Goal: Task Accomplishment & Management: Use online tool/utility

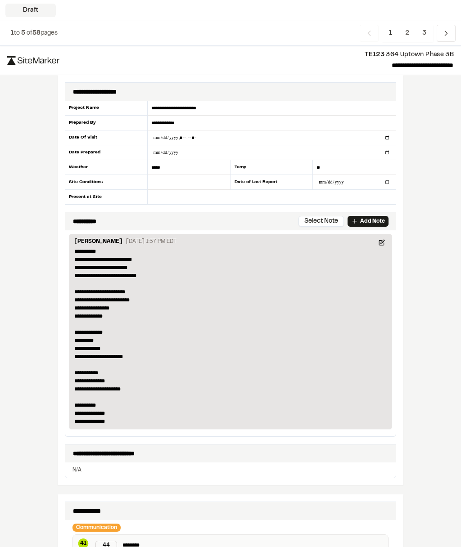
click at [194, 140] on input "datetime-local" at bounding box center [272, 138] width 248 height 14
type input "**********"
click at [201, 153] on input "date" at bounding box center [272, 152] width 248 height 14
type input "**********"
click at [192, 199] on input "text" at bounding box center [272, 197] width 248 height 14
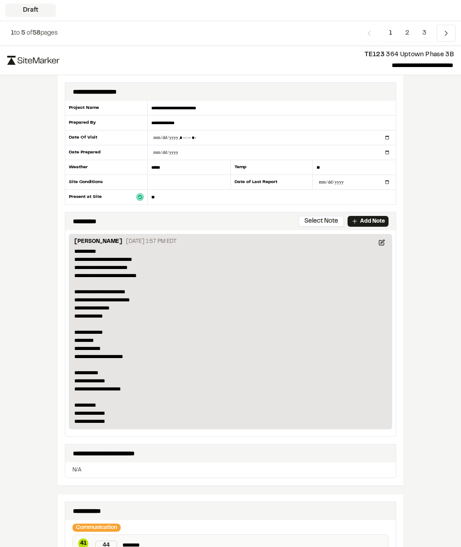
type input "*"
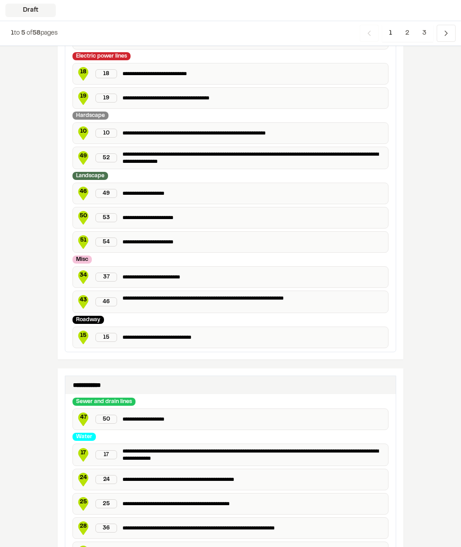
scroll to position [1310, 0]
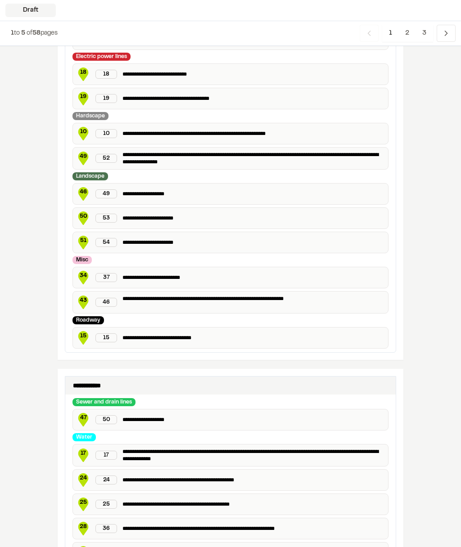
type input "*********"
click at [407, 34] on span "2" at bounding box center [407, 33] width 18 height 17
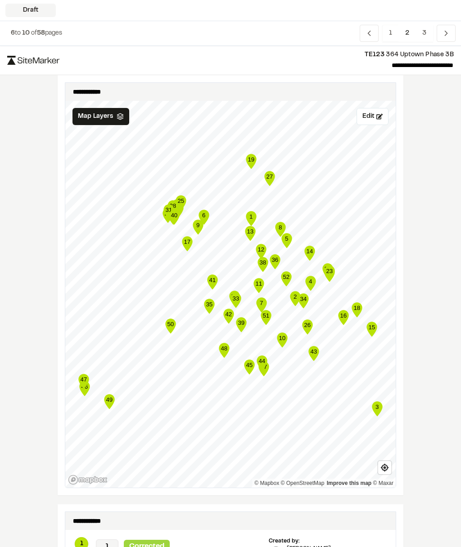
click at [366, 118] on button "Edit" at bounding box center [373, 116] width 32 height 17
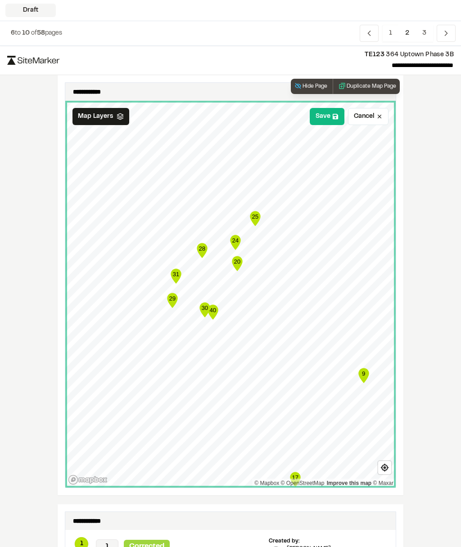
click at [321, 122] on button "Save" at bounding box center [327, 116] width 35 height 17
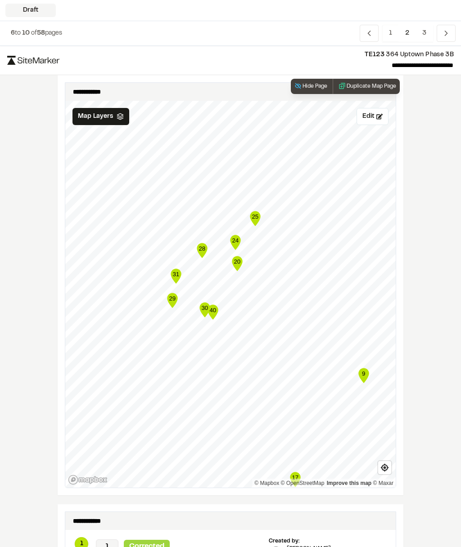
click at [385, 84] on button "Duplicate Map Page" at bounding box center [366, 86] width 67 height 15
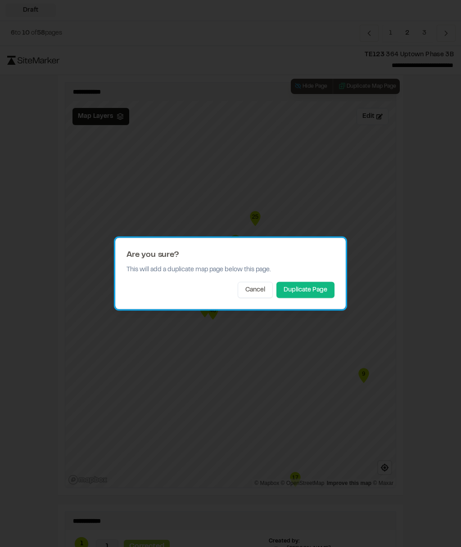
click at [315, 288] on button "Duplicate Page" at bounding box center [305, 290] width 58 height 16
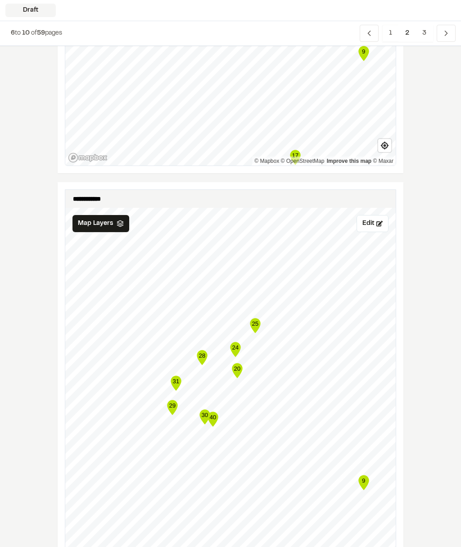
click at [362, 221] on button "Edit" at bounding box center [373, 224] width 32 height 17
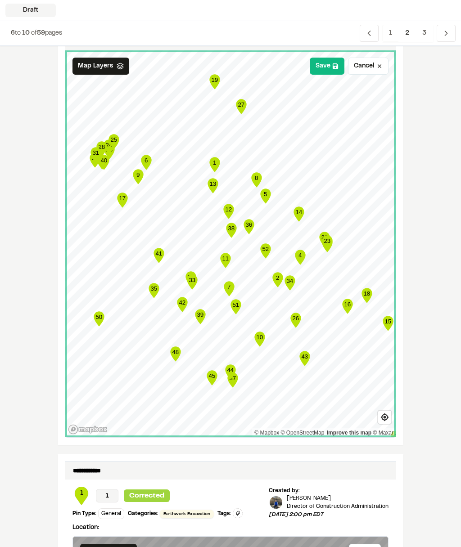
scroll to position [480, 0]
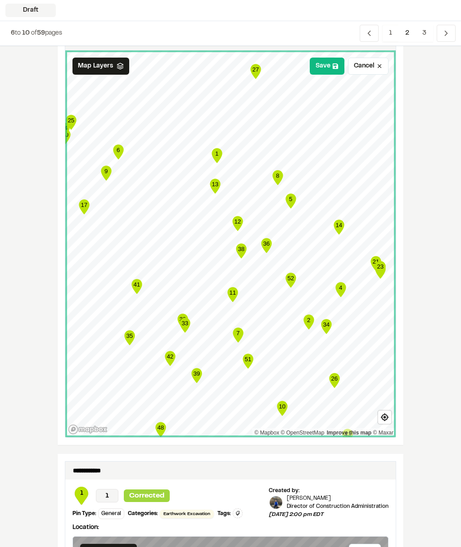
click at [325, 68] on button "Save" at bounding box center [327, 66] width 35 height 17
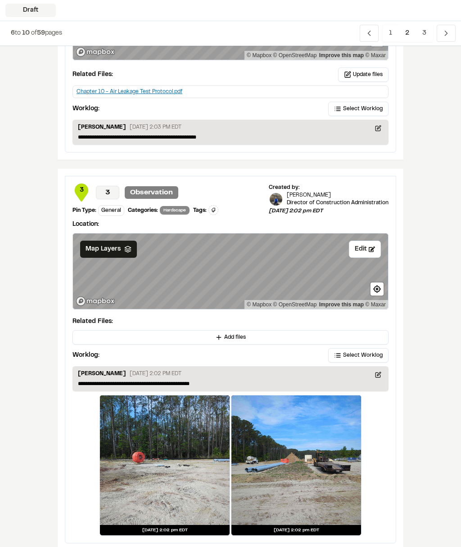
scroll to position [1295, 0]
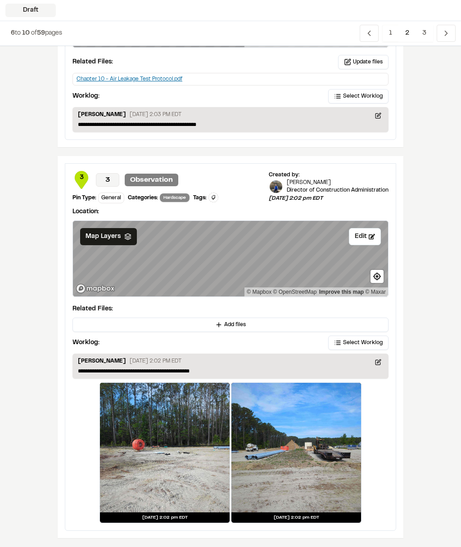
click at [422, 34] on span "3" at bounding box center [425, 33] width 18 height 17
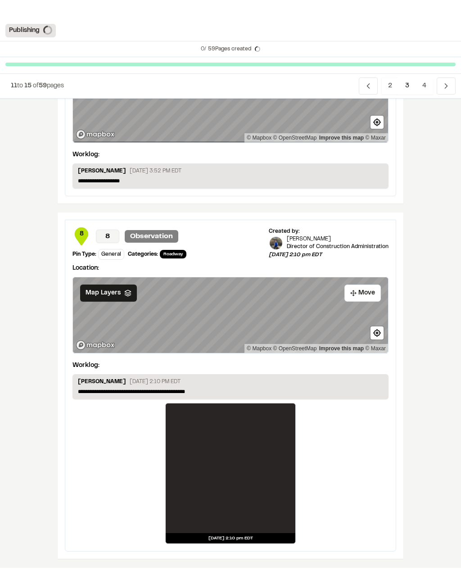
scroll to position [1211, 0]
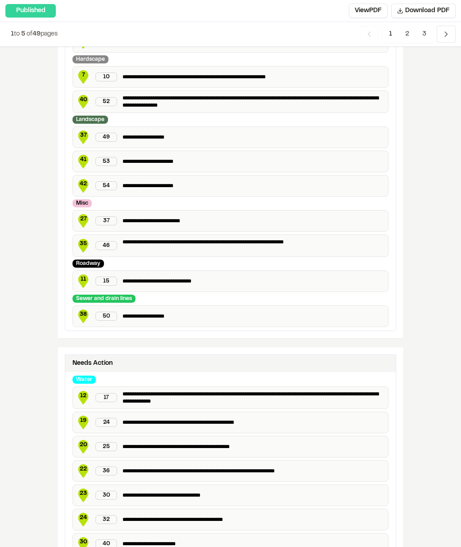
scroll to position [1460, 0]
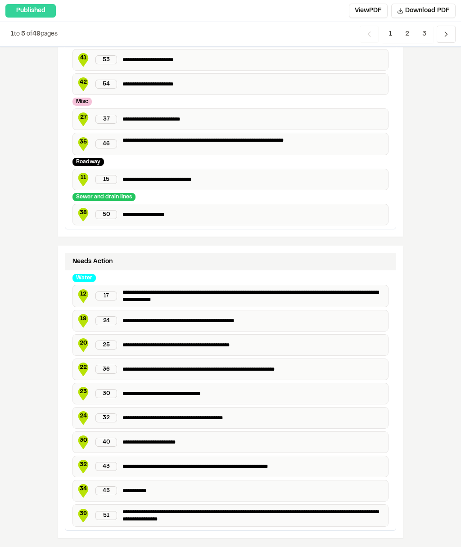
click at [405, 36] on span "2" at bounding box center [407, 34] width 18 height 17
